Goal: Task Accomplishment & Management: Manage account settings

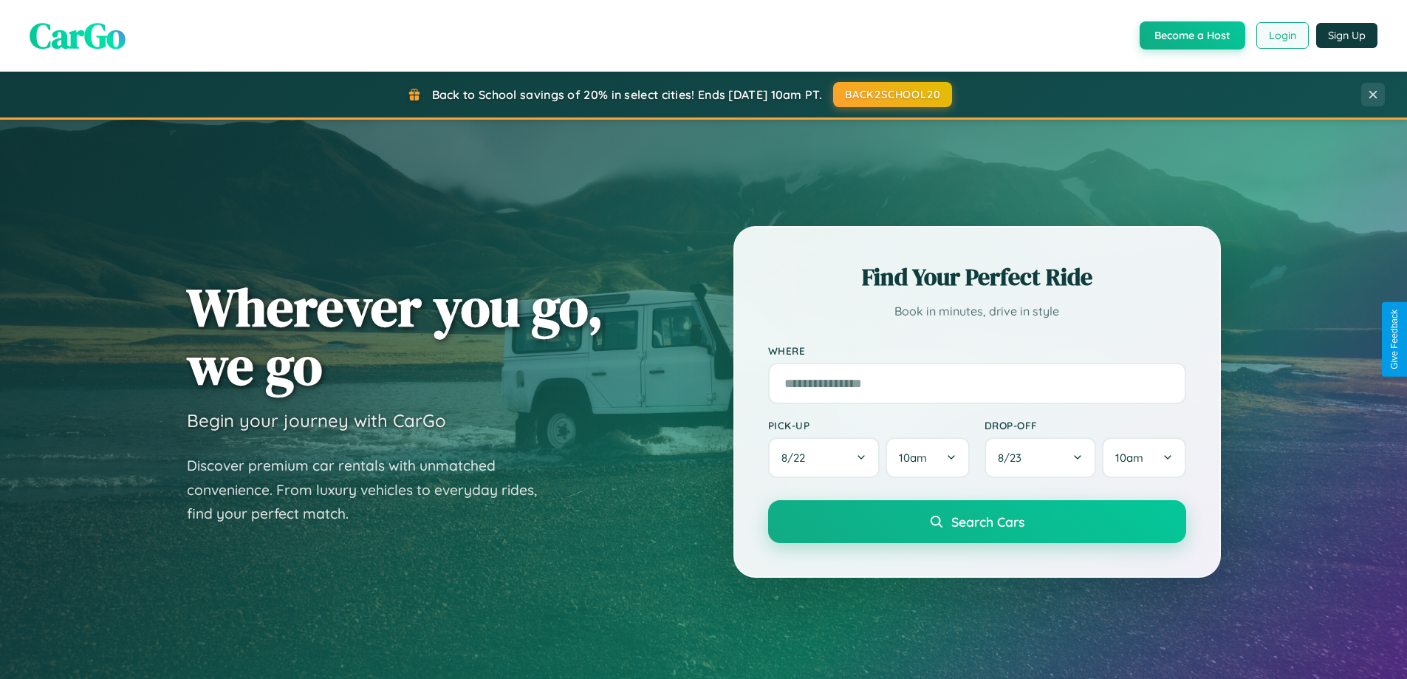
click at [1281, 35] on button "Login" at bounding box center [1282, 35] width 52 height 27
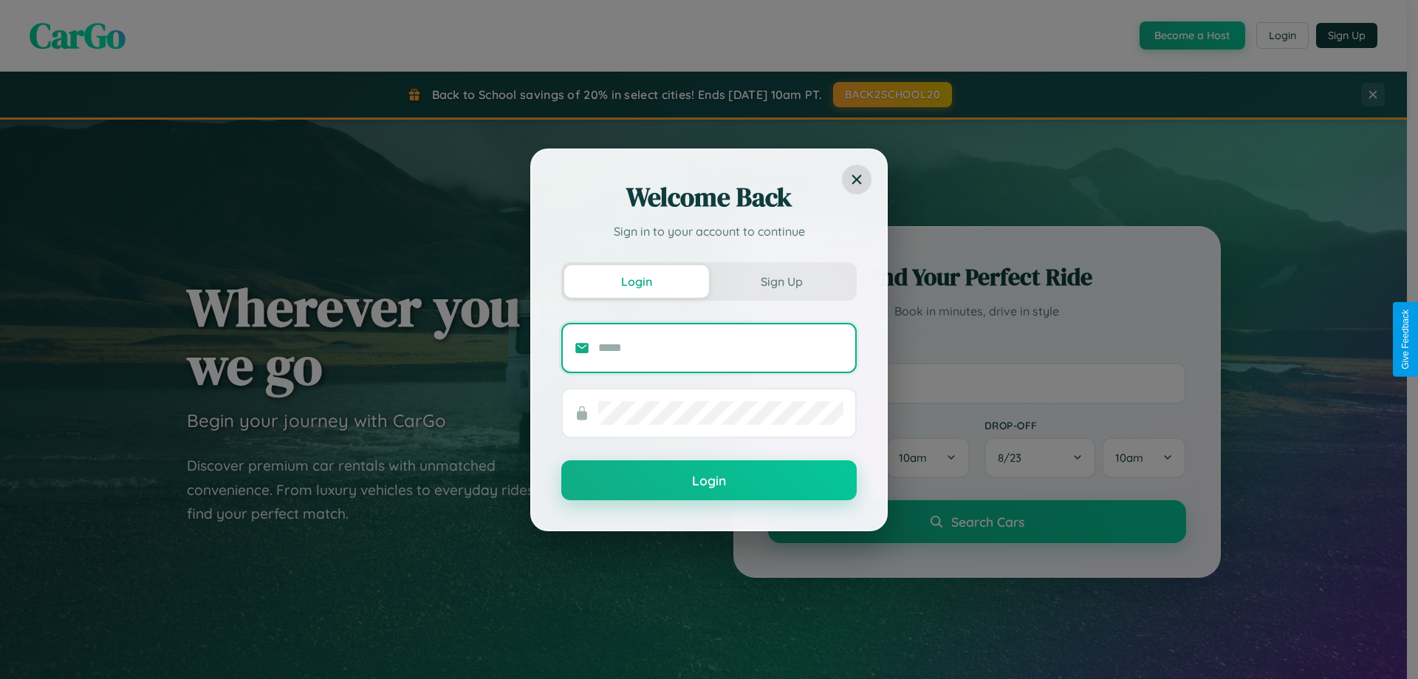
click at [721, 347] on input "text" at bounding box center [720, 348] width 245 height 24
type input "**********"
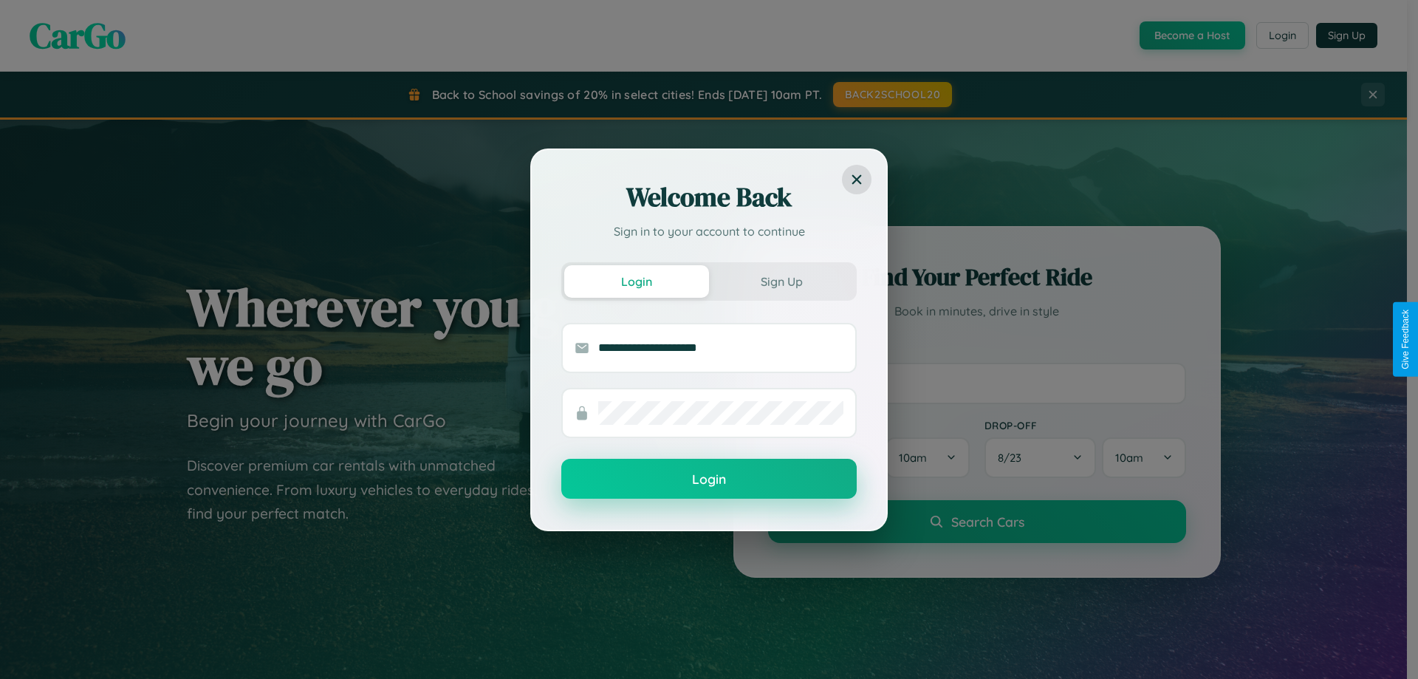
click at [709, 479] on button "Login" at bounding box center [708, 479] width 295 height 40
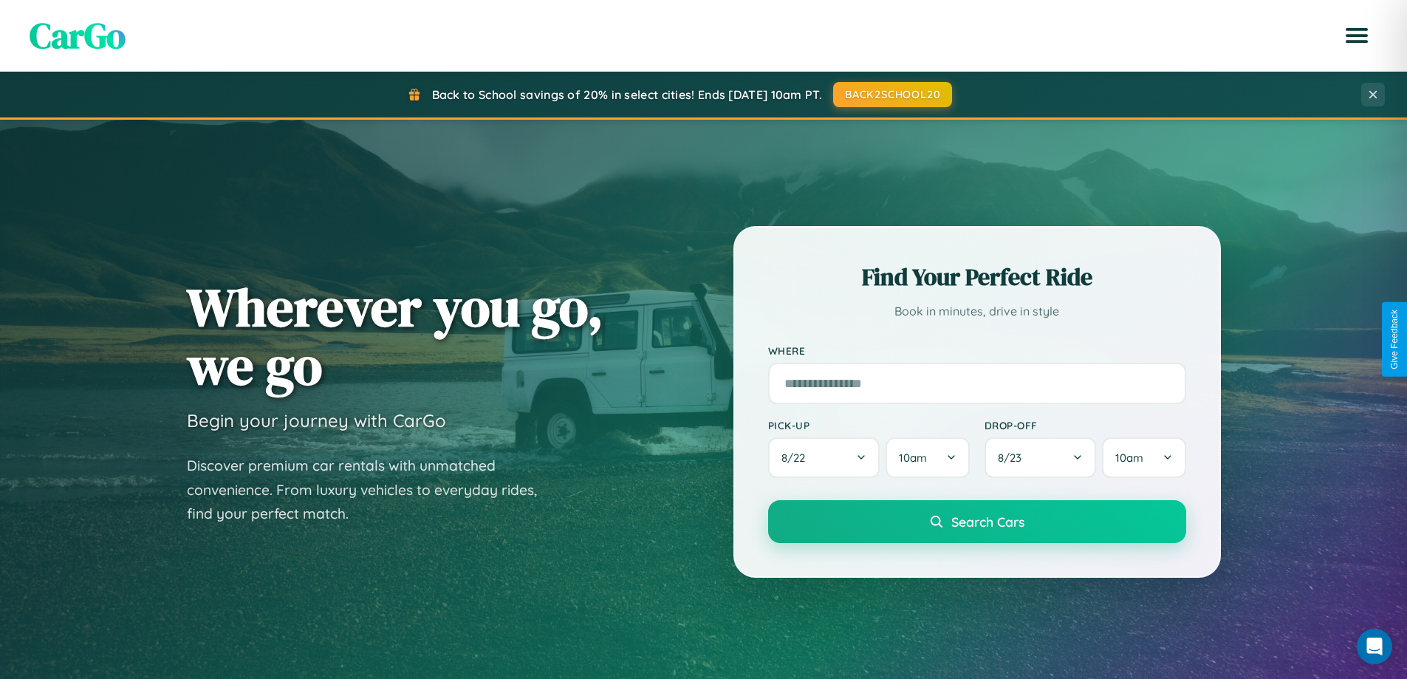
scroll to position [636, 0]
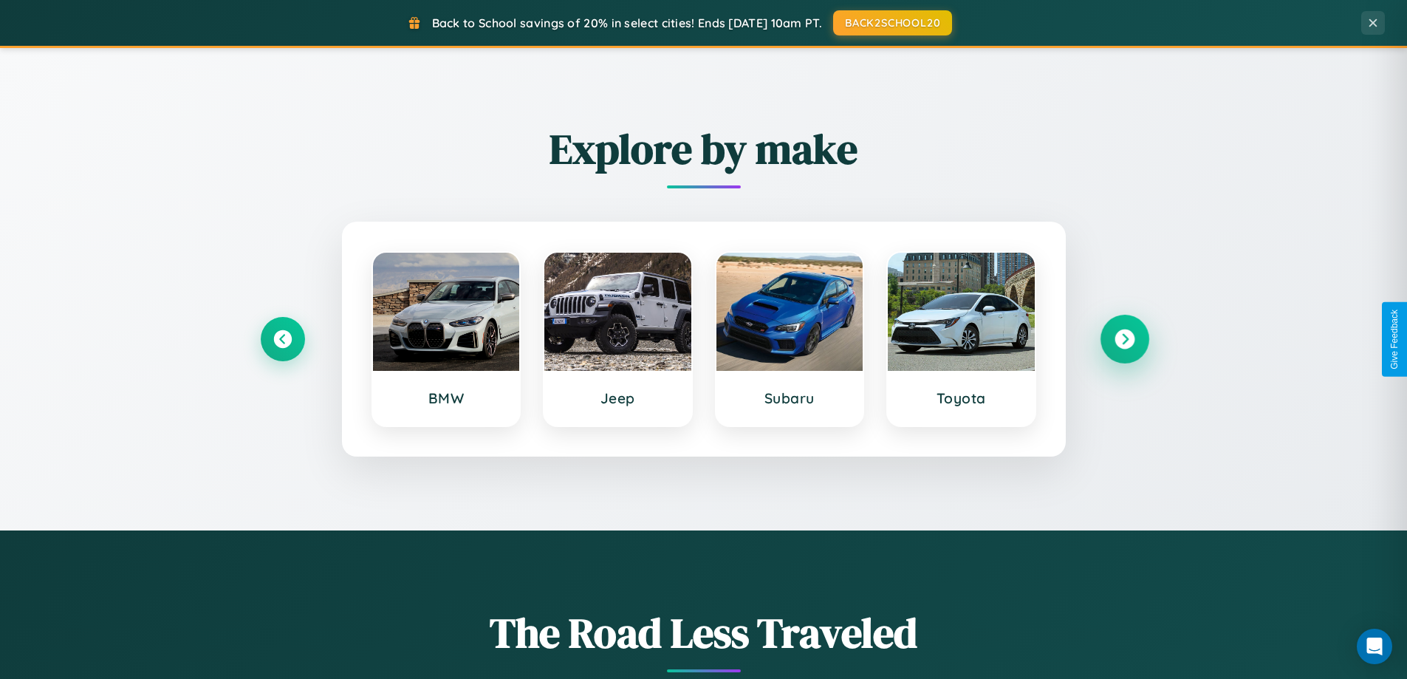
click at [1124, 339] on icon at bounding box center [1124, 339] width 20 height 20
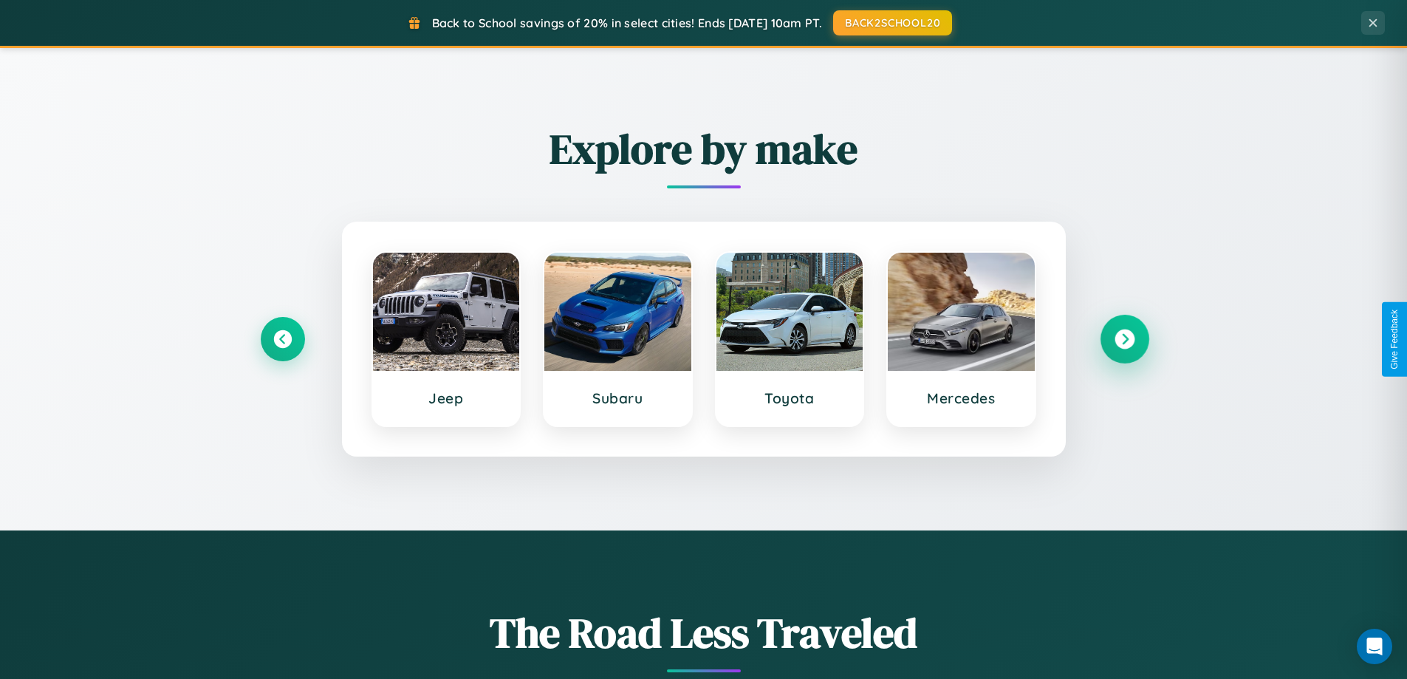
click at [1124, 339] on icon at bounding box center [1124, 339] width 20 height 20
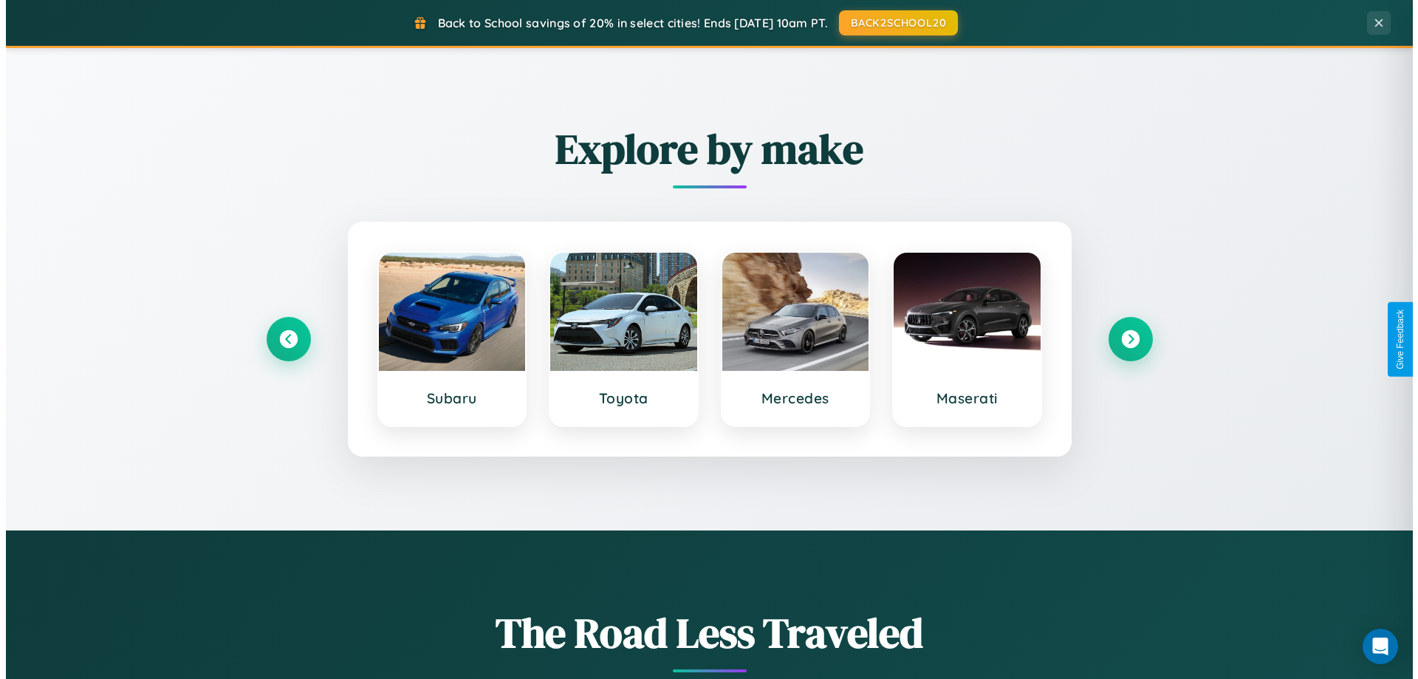
scroll to position [0, 0]
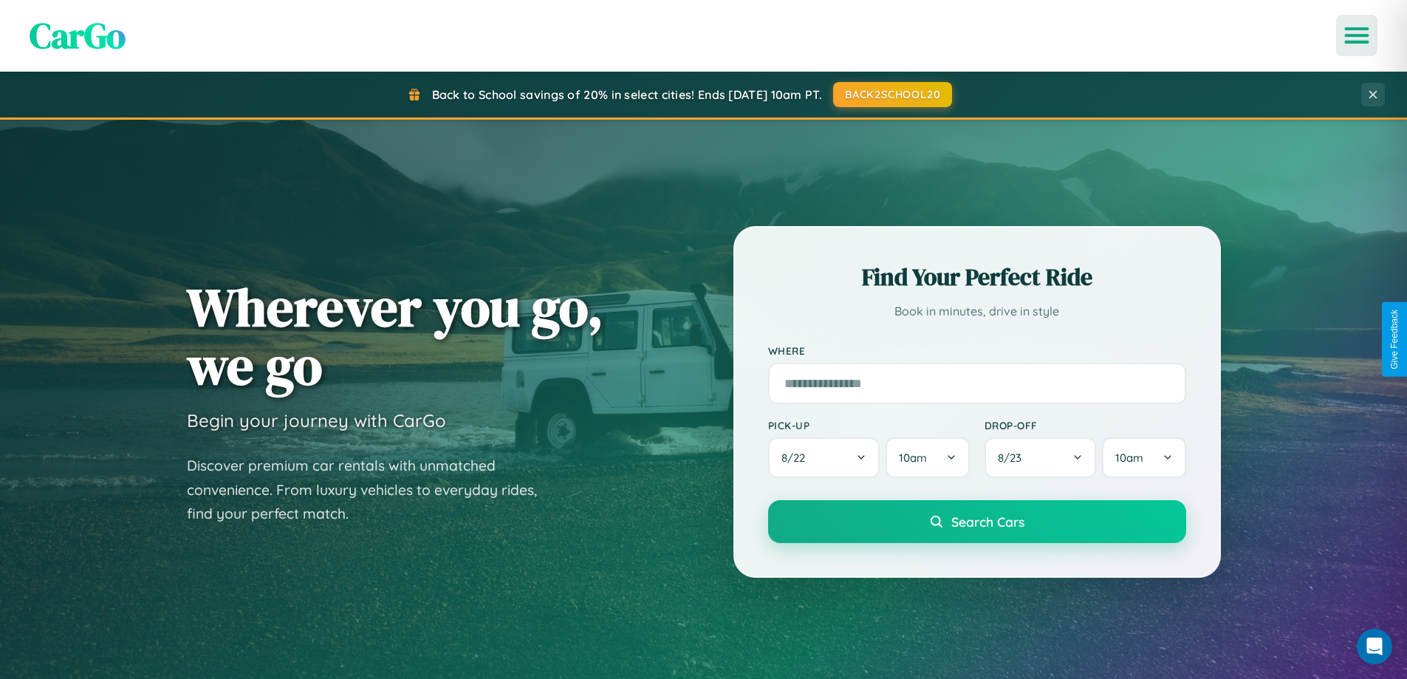
click at [1356, 35] on icon "Open menu" at bounding box center [1356, 35] width 21 height 13
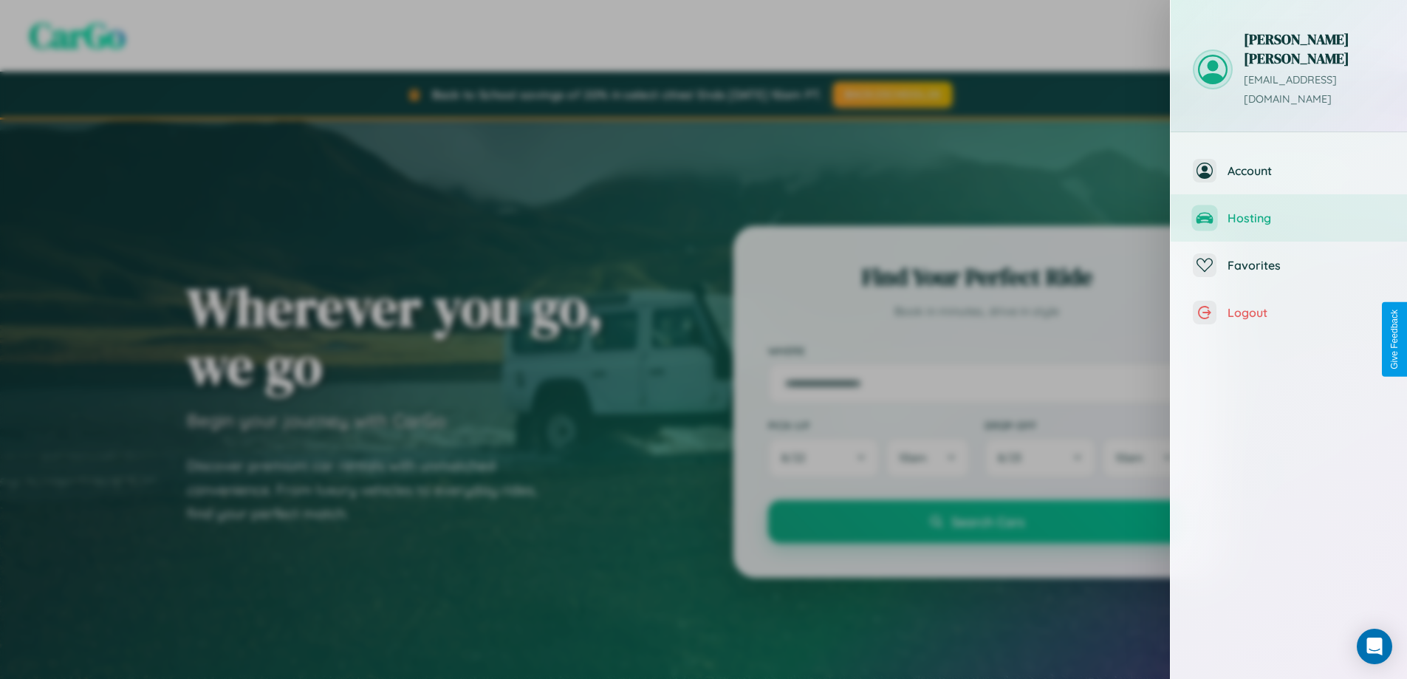
click at [1288, 210] on span "Hosting" at bounding box center [1305, 217] width 157 height 15
